Goal: Communication & Community: Answer question/provide support

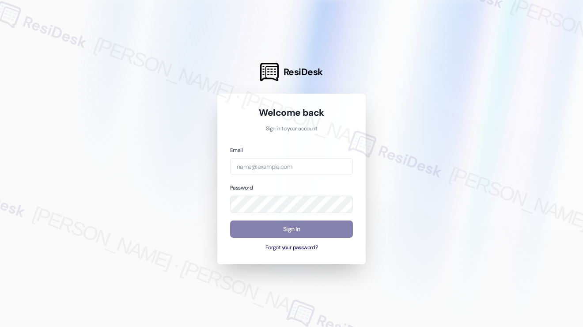
click at [270, 178] on div "Email Password Sign In Forgot your password?" at bounding box center [291, 198] width 123 height 106
click at [277, 165] on input "email" at bounding box center [291, 166] width 123 height 17
type input "automated-surveys-kcb_mmi-[PERSON_NAME].[PERSON_NAME]@kcb_[DOMAIN_NAME]"
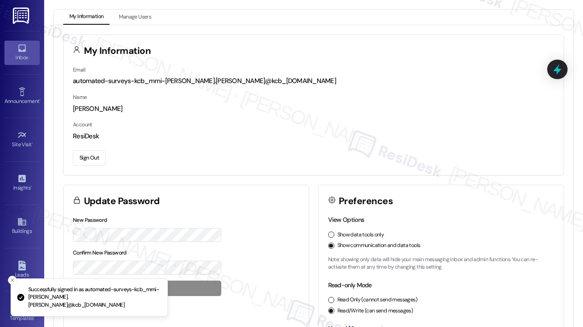
click at [33, 56] on div "Inbox" at bounding box center [22, 57] width 44 height 9
